Goal: Navigation & Orientation: Find specific page/section

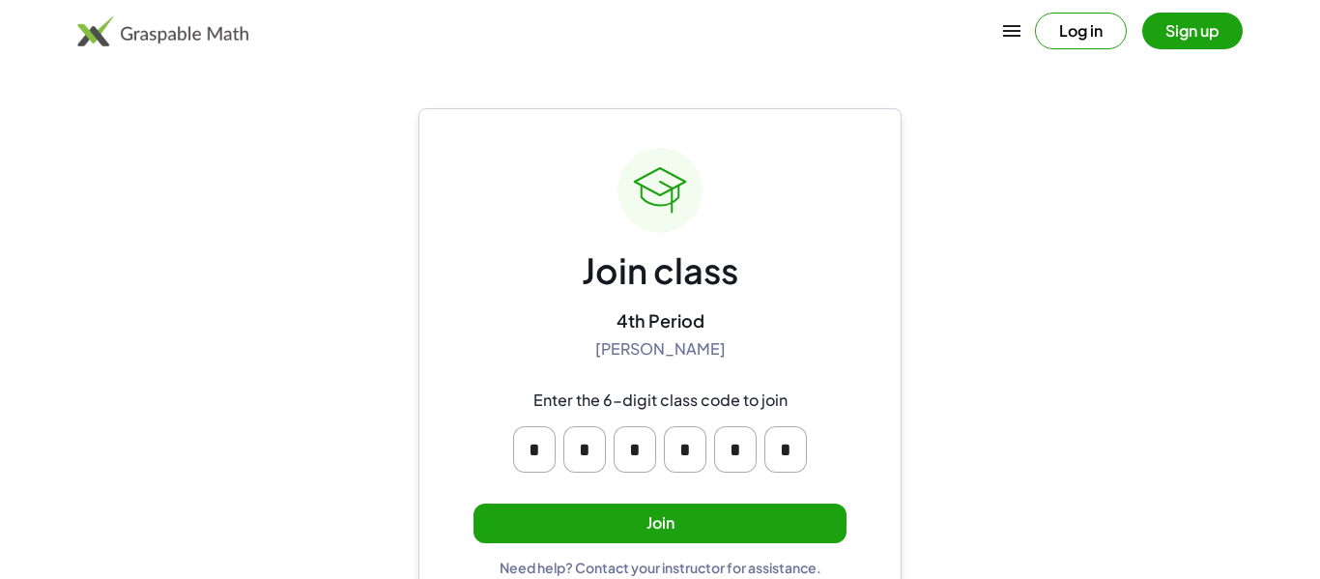
click at [571, 525] on button "Join" at bounding box center [659, 523] width 373 height 40
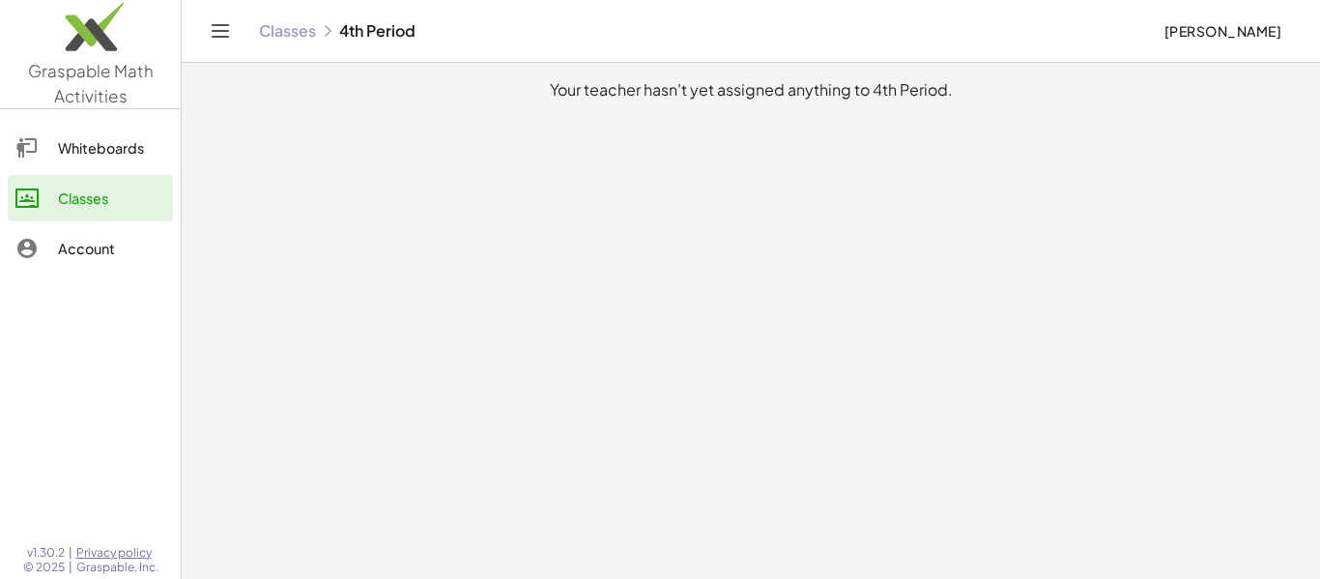
click at [120, 157] on div "Whiteboards" at bounding box center [111, 147] width 107 height 23
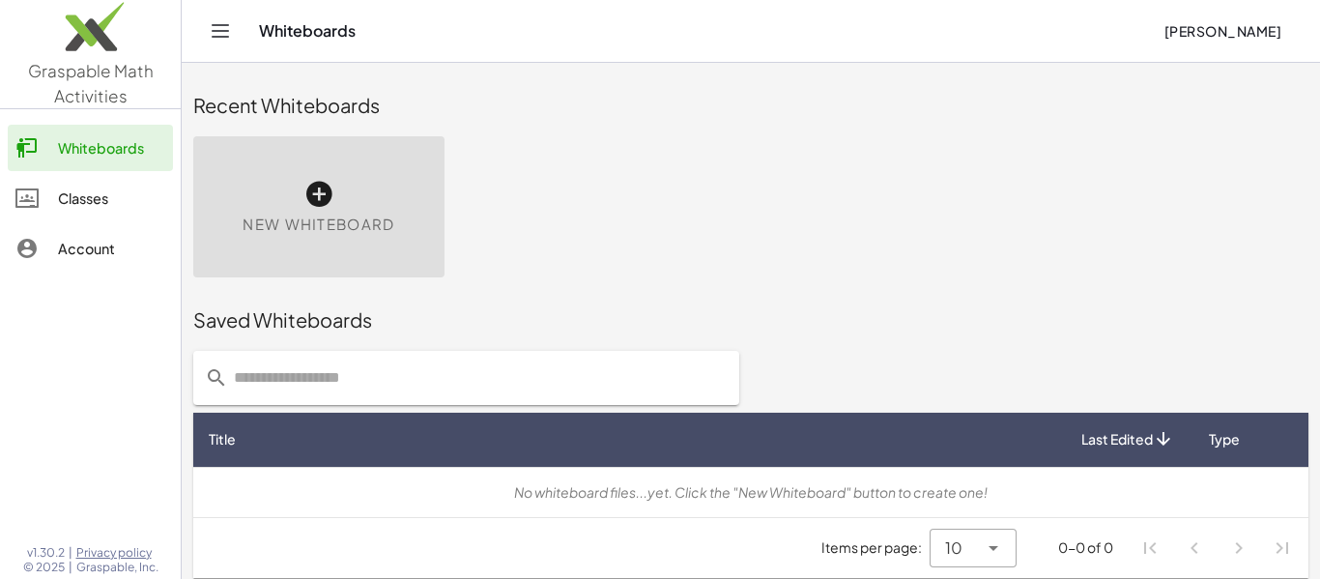
click at [139, 191] on div "Classes" at bounding box center [111, 197] width 107 height 23
